Goal: Find specific page/section: Find specific page/section

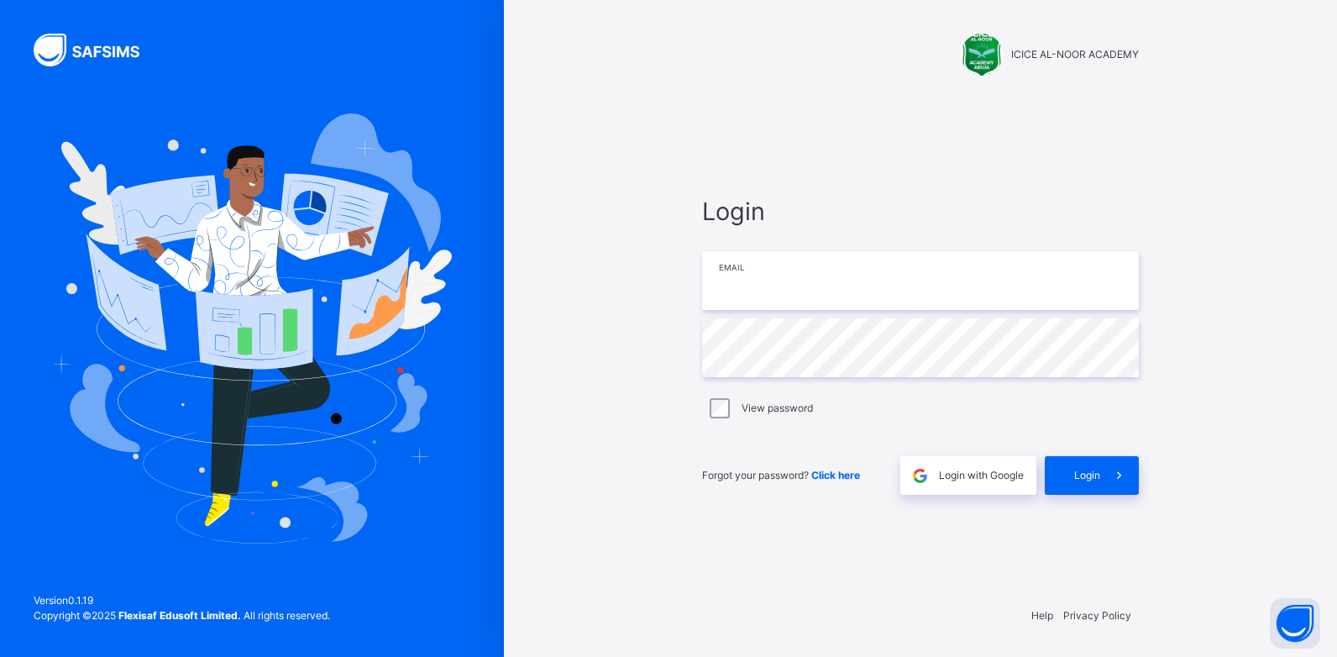
type input "**********"
click at [1097, 453] on div "Forgot your password? Click here Login with Google Login" at bounding box center [920, 466] width 437 height 55
click at [1083, 468] on span "Login" at bounding box center [1087, 475] width 26 height 15
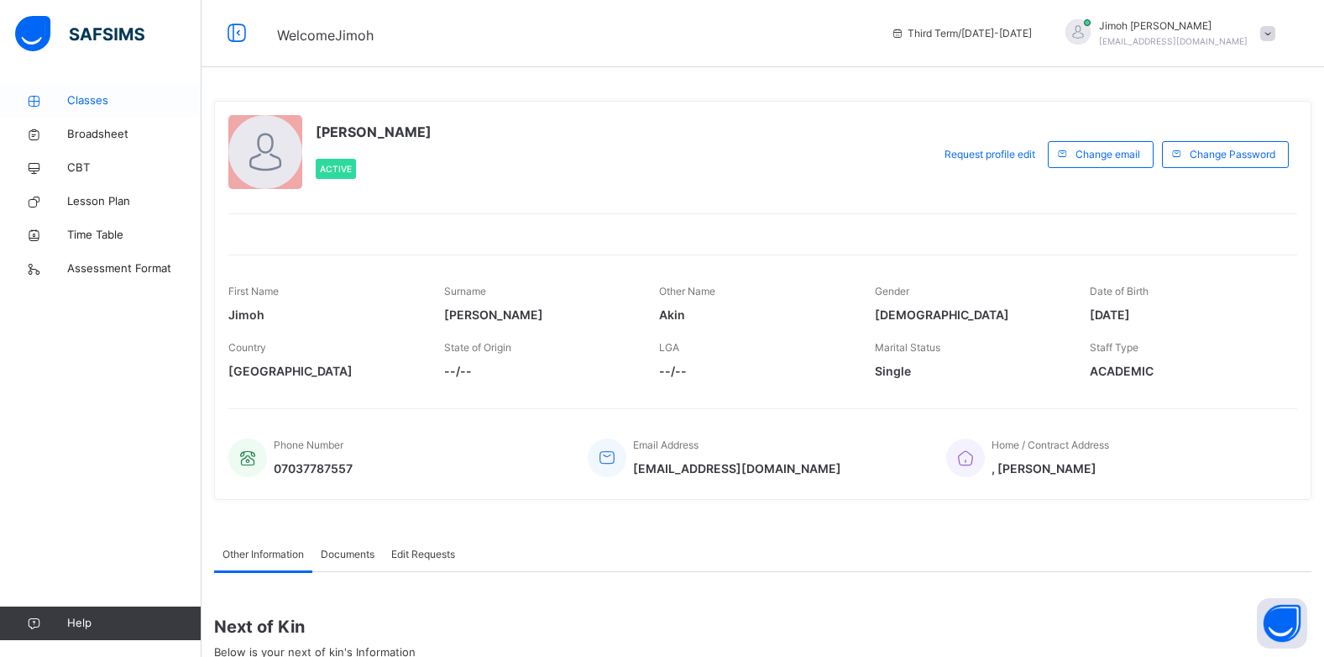
click at [157, 113] on link "Classes" at bounding box center [101, 101] width 202 height 34
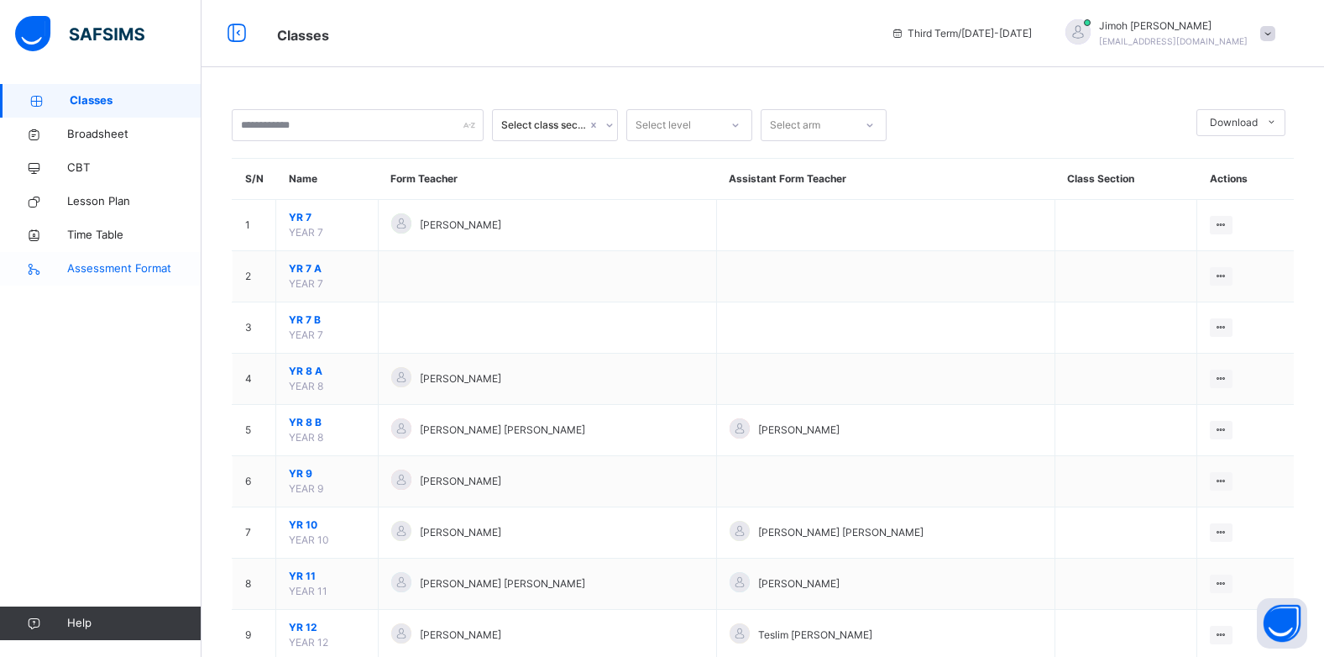
click at [85, 272] on span "Assessment Format" at bounding box center [134, 268] width 134 height 17
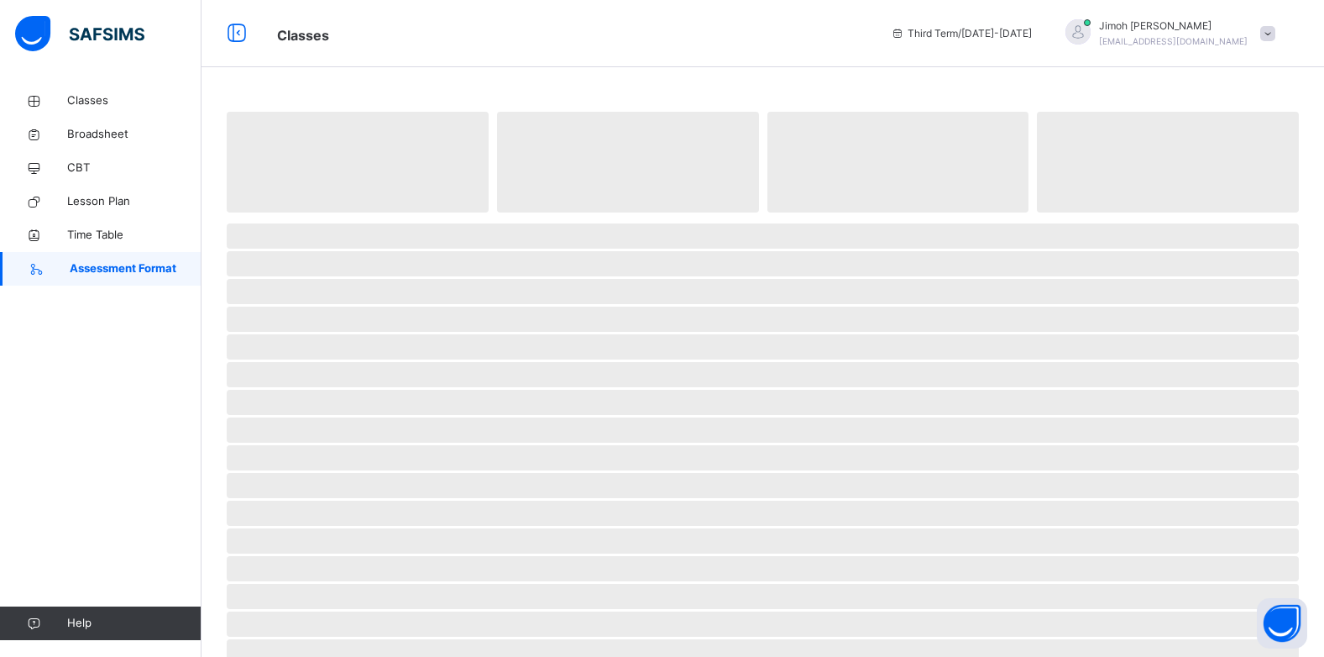
click at [91, 274] on span "Assessment Format" at bounding box center [136, 268] width 132 height 17
click at [92, 275] on span "Assessment Format" at bounding box center [136, 268] width 132 height 17
click at [97, 274] on span "Assessment Format" at bounding box center [136, 268] width 132 height 17
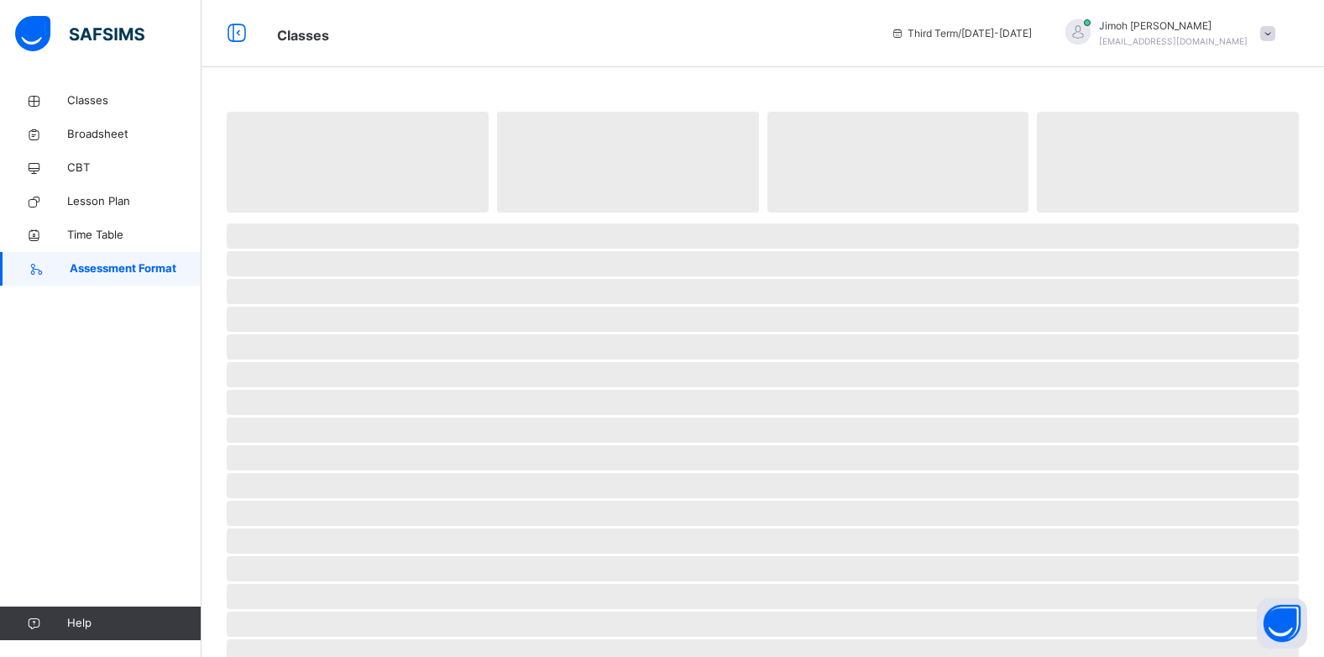
click at [97, 274] on span "Assessment Format" at bounding box center [136, 268] width 132 height 17
click at [97, 271] on span "Assessment Format" at bounding box center [136, 268] width 132 height 17
click at [97, 269] on span "Assessment Format" at bounding box center [136, 268] width 132 height 17
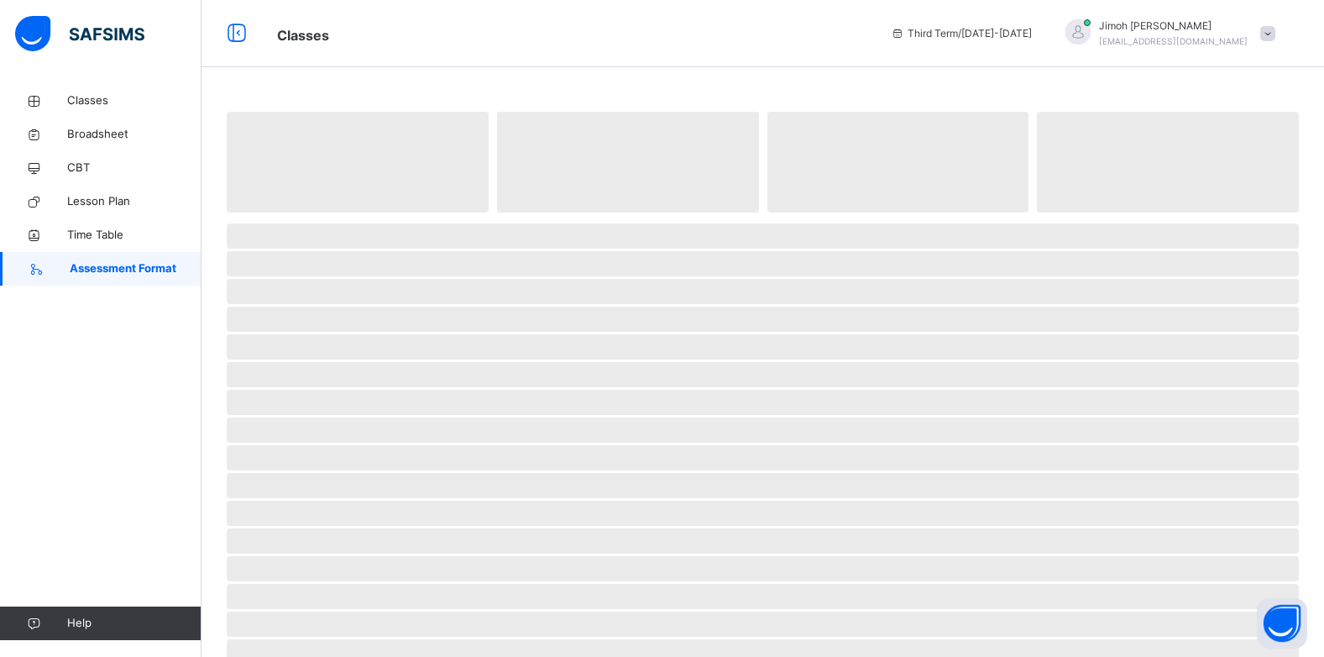
click at [97, 266] on span "Assessment Format" at bounding box center [136, 268] width 132 height 17
click at [126, 103] on span "Classes" at bounding box center [134, 100] width 134 height 17
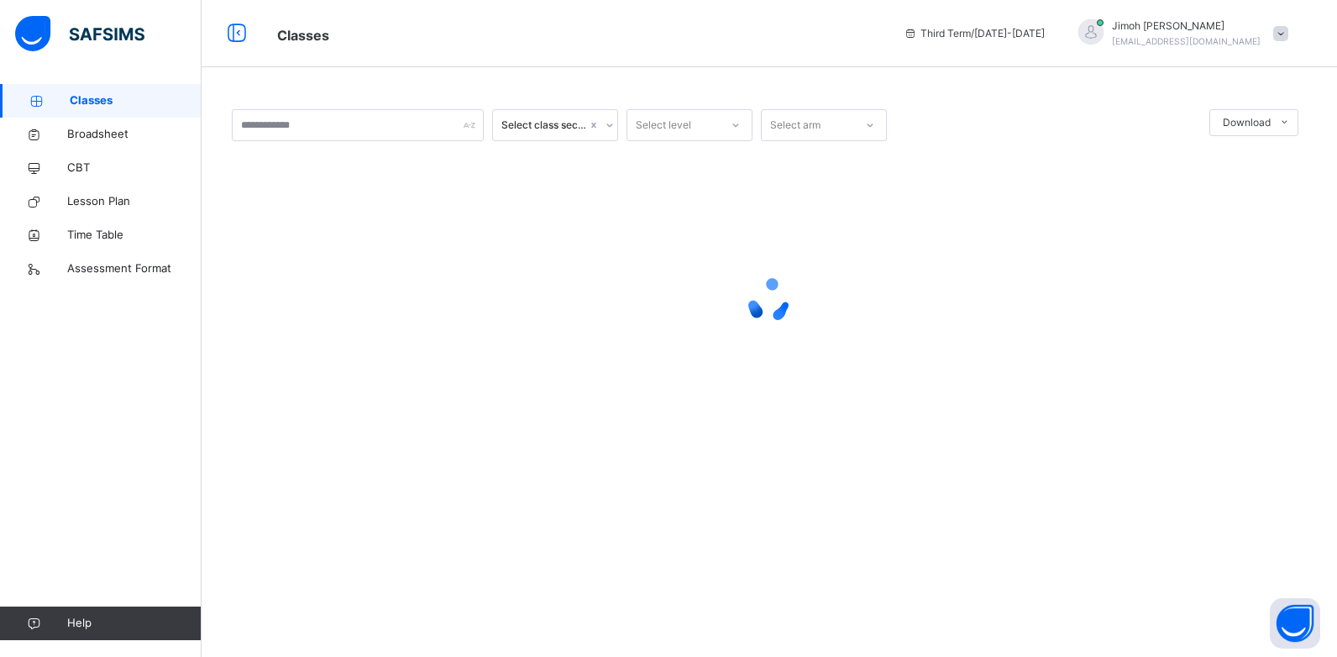
click at [126, 104] on span "Classes" at bounding box center [136, 100] width 132 height 17
